Goal: Information Seeking & Learning: Learn about a topic

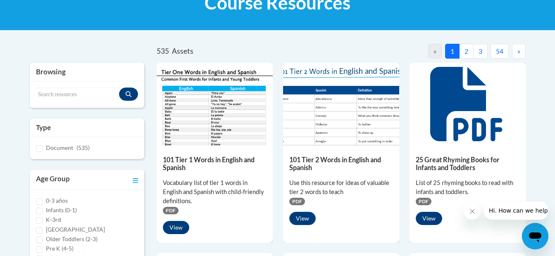
scroll to position [149, 0]
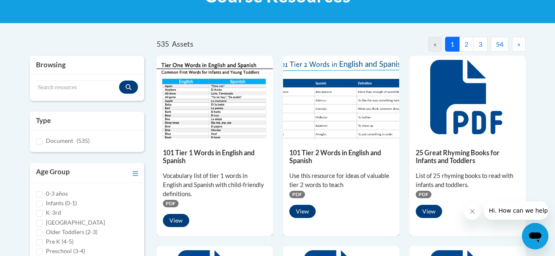
click at [52, 212] on label "K-3rd" at bounding box center [53, 212] width 15 height 9
click at [43, 212] on input "K-3rd" at bounding box center [39, 213] width 7 height 7
checkbox input "true"
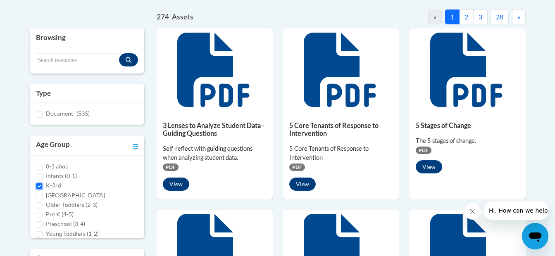
scroll to position [171, 0]
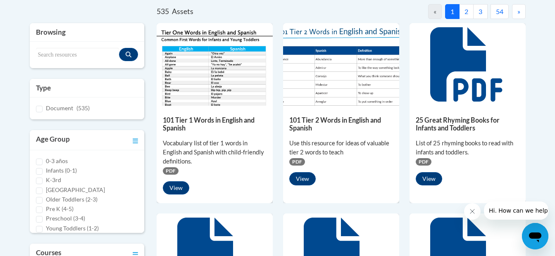
scroll to position [182, 0]
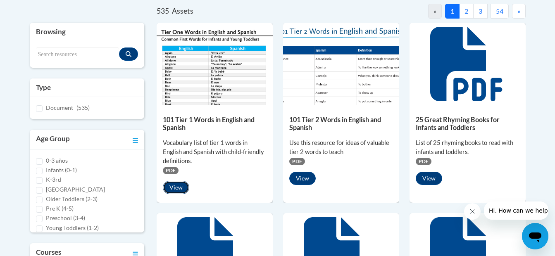
click at [173, 187] on button "View" at bounding box center [176, 187] width 26 height 13
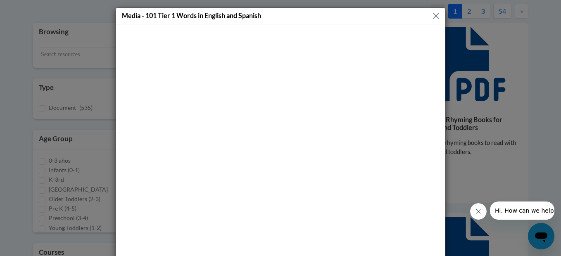
click at [431, 18] on button "Close" at bounding box center [436, 16] width 10 height 10
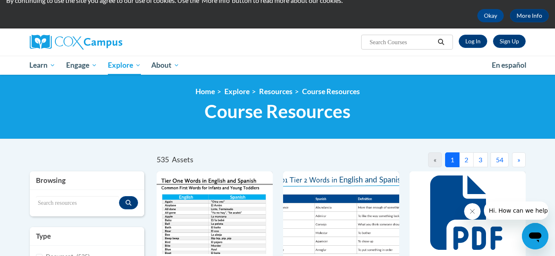
scroll to position [0, 0]
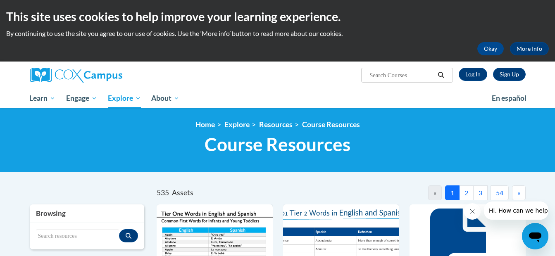
click at [377, 72] on input "Search..." at bounding box center [401, 75] width 66 height 10
type input "sounds"
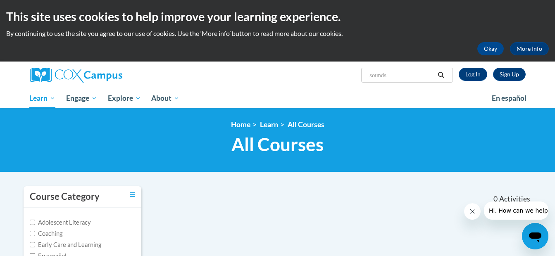
click at [372, 79] on input "sounds" at bounding box center [401, 75] width 66 height 10
type input "sphonounds"
drag, startPoint x: 423, startPoint y: 77, endPoint x: 360, endPoint y: 79, distance: 63.2
click at [360, 79] on div "Sign Up Log In Search Search... sphonounds" at bounding box center [362, 72] width 339 height 21
type input "phonemes"
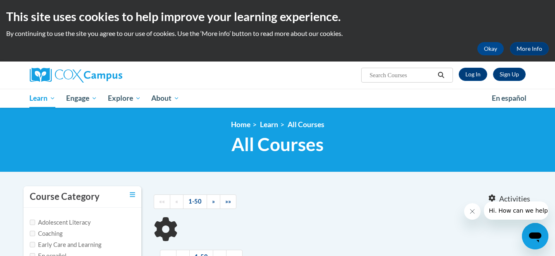
type input "phonemes"
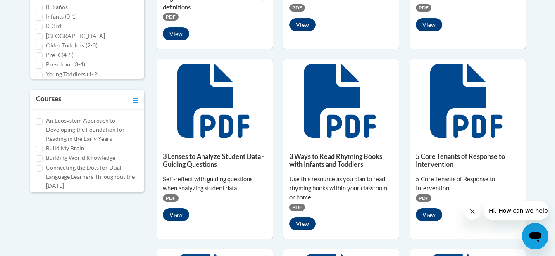
scroll to position [7, 0]
click at [37, 20] on input "K-3rd" at bounding box center [39, 20] width 7 height 7
checkbox input "true"
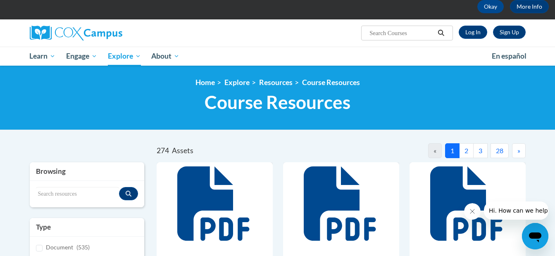
scroll to position [0, 0]
